Goal: Transaction & Acquisition: Purchase product/service

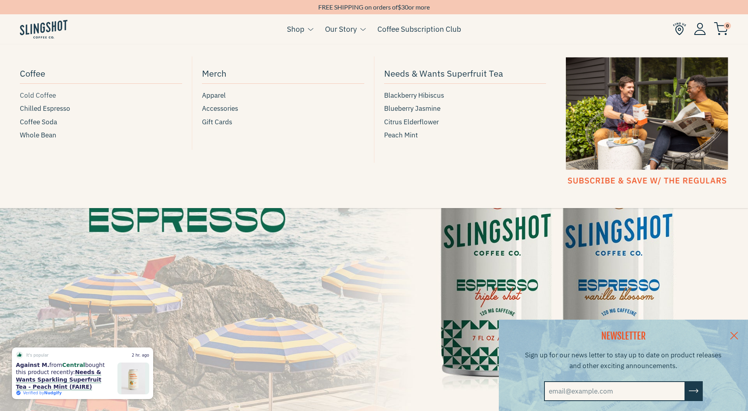
click at [44, 95] on span "Cold Coffee" at bounding box center [38, 95] width 36 height 11
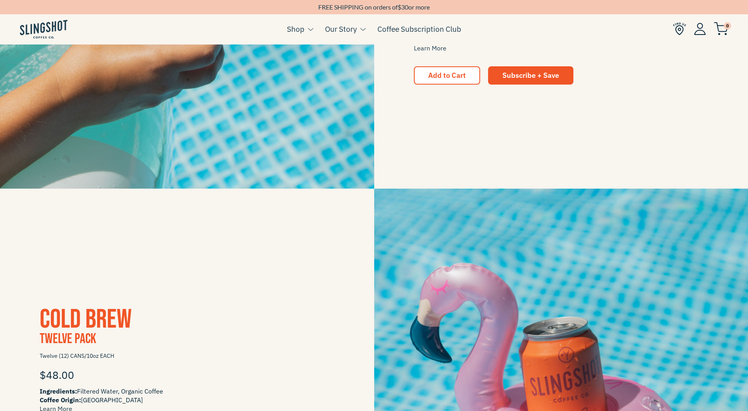
scroll to position [815, 0]
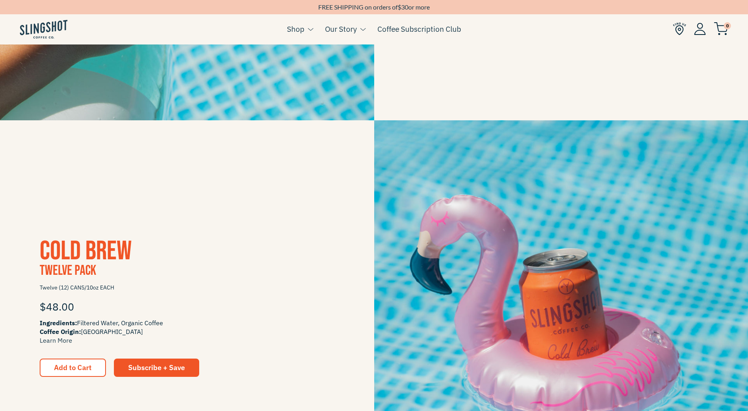
click at [89, 254] on span "Cold Brew" at bounding box center [86, 251] width 92 height 32
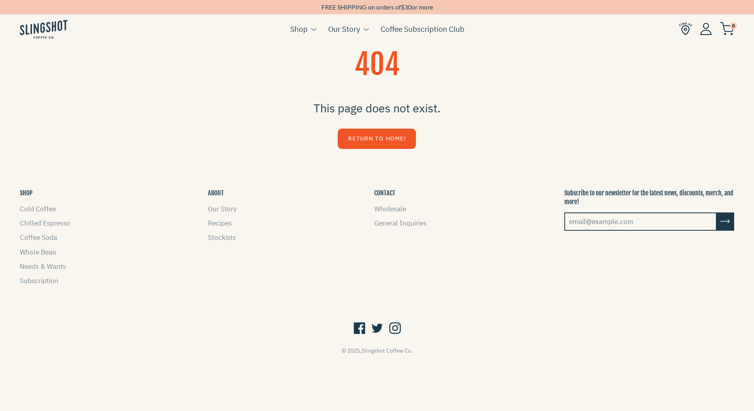
click at [370, 134] on link "Return to Home!" at bounding box center [377, 139] width 78 height 20
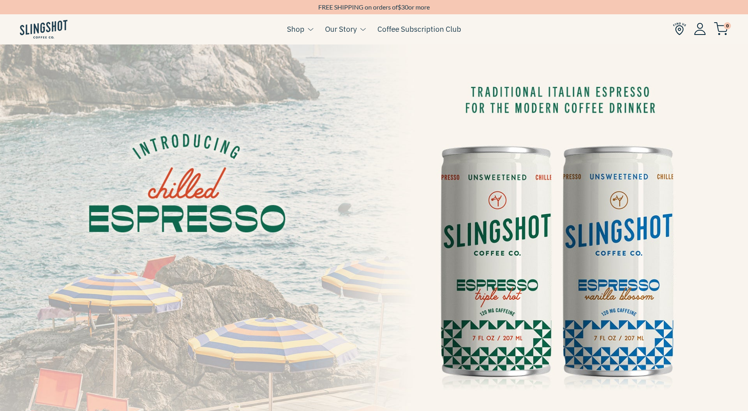
click at [535, 230] on img at bounding box center [374, 254] width 748 height 421
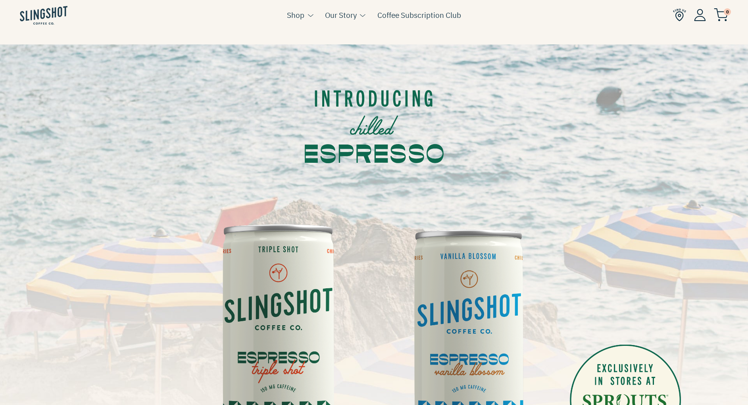
scroll to position [261, 0]
